Goal: Manage account settings

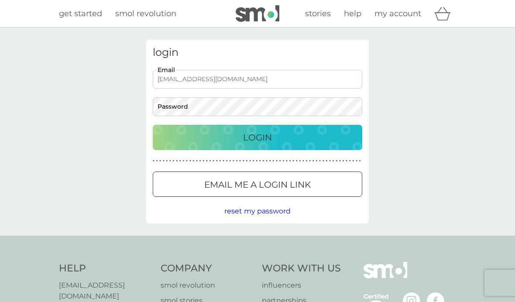
type input "[EMAIL_ADDRESS][DOMAIN_NAME]"
click at [258, 137] on button "Login" at bounding box center [258, 137] width 210 height 25
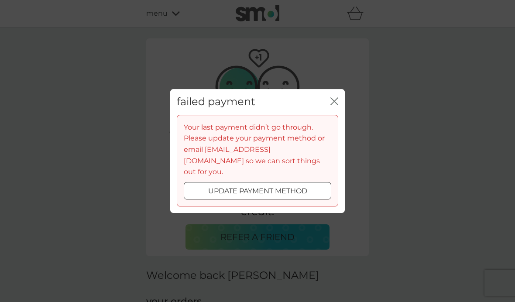
click at [289, 189] on p "update payment method" at bounding box center [257, 191] width 99 height 11
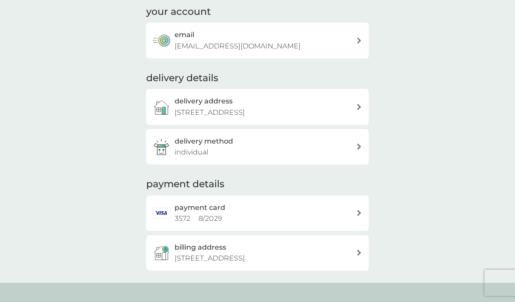
scroll to position [122, 0]
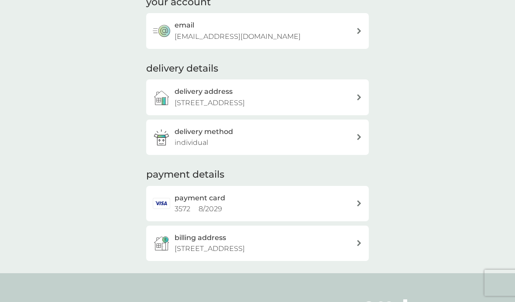
click at [336, 201] on div "payment card 3572 8 / 2029" at bounding box center [266, 204] width 182 height 22
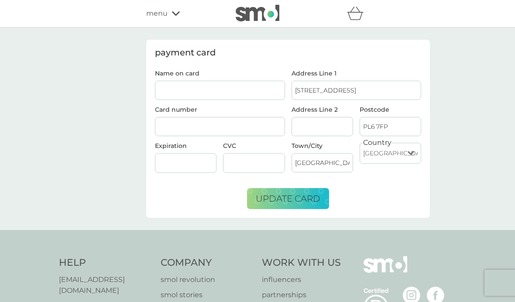
click at [231, 82] on input "Name on card" at bounding box center [220, 90] width 130 height 19
type input "O"
type input "Olivia Richardson"
type input "Roborough"
click at [206, 131] on div at bounding box center [220, 127] width 130 height 20
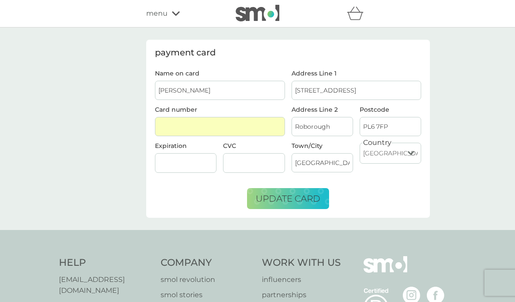
click at [272, 167] on div at bounding box center [254, 163] width 62 height 20
click at [163, 172] on div at bounding box center [186, 163] width 62 height 20
click at [293, 209] on button "update card" at bounding box center [288, 198] width 82 height 21
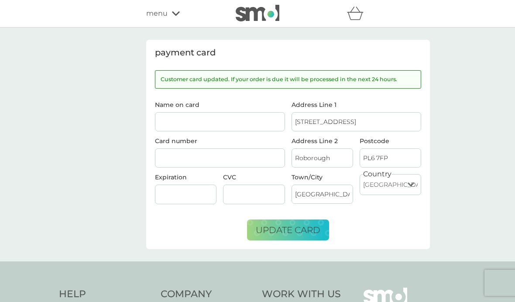
click at [275, 21] on img at bounding box center [258, 13] width 44 height 17
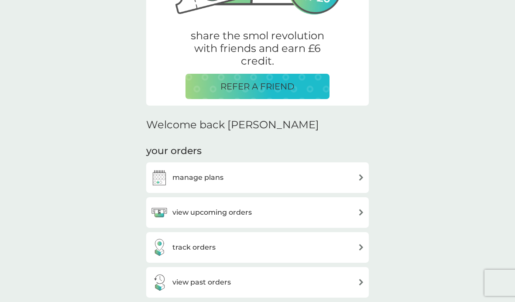
scroll to position [171, 0]
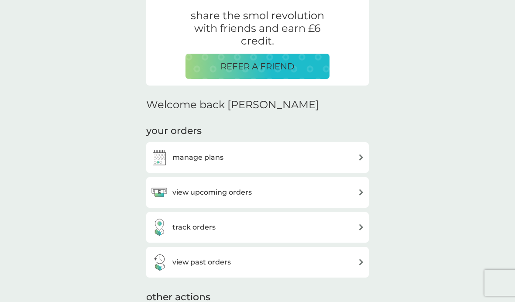
click at [318, 162] on div "manage plans" at bounding box center [258, 157] width 214 height 17
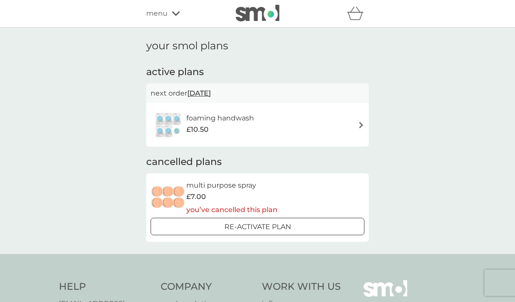
click at [272, 11] on img at bounding box center [258, 13] width 44 height 17
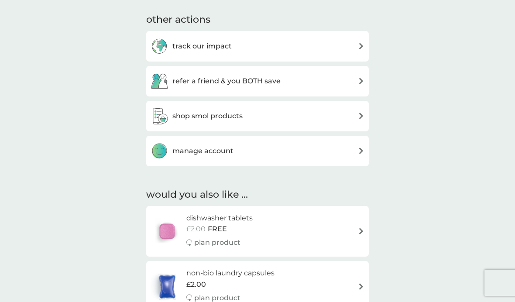
scroll to position [437, 0]
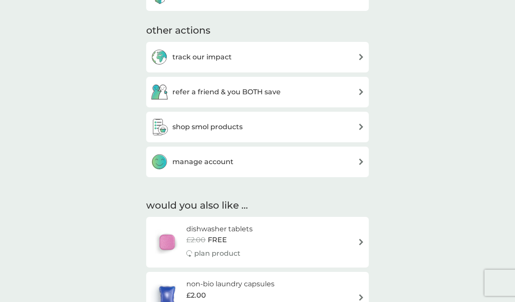
click at [298, 125] on div "shop smol products" at bounding box center [258, 126] width 214 height 17
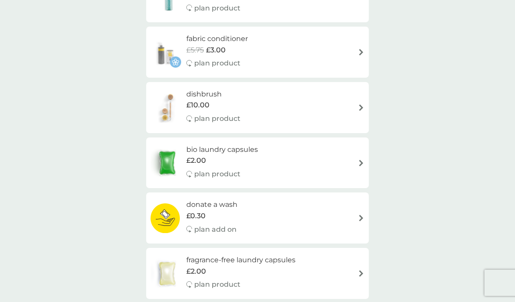
scroll to position [319, 0]
